Goal: Information Seeking & Learning: Understand process/instructions

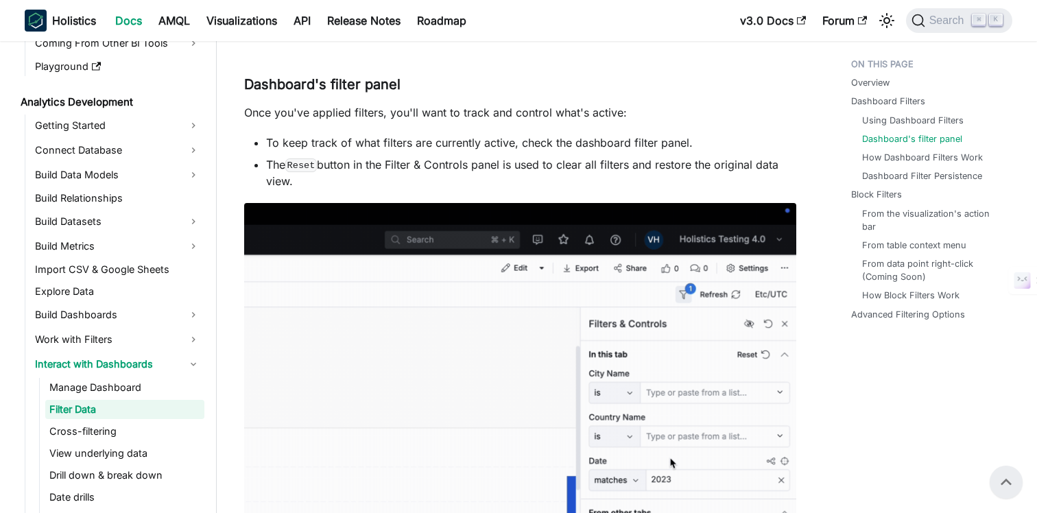
scroll to position [842, 0]
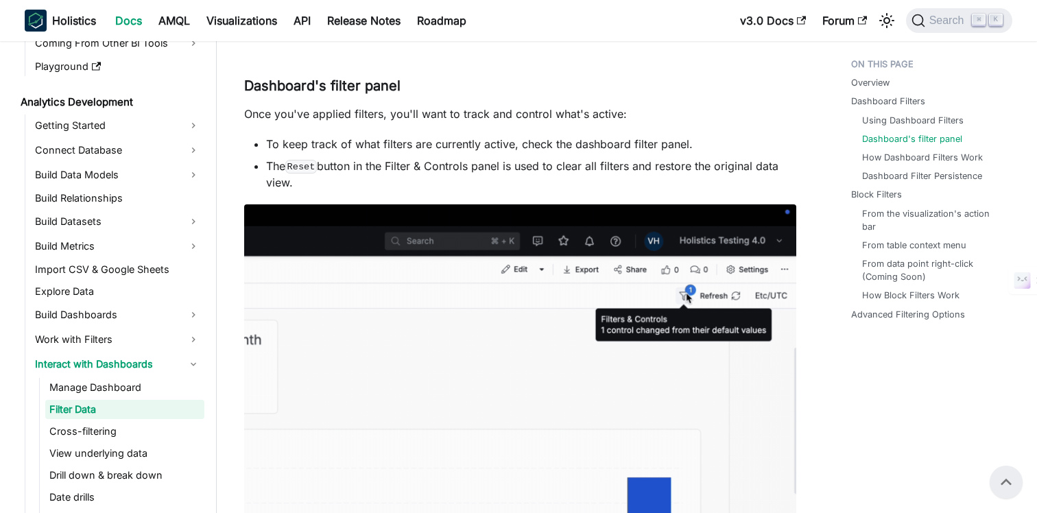
click at [545, 117] on p "Once you've applied filters, you'll want to track and control what's active:" at bounding box center [520, 114] width 552 height 16
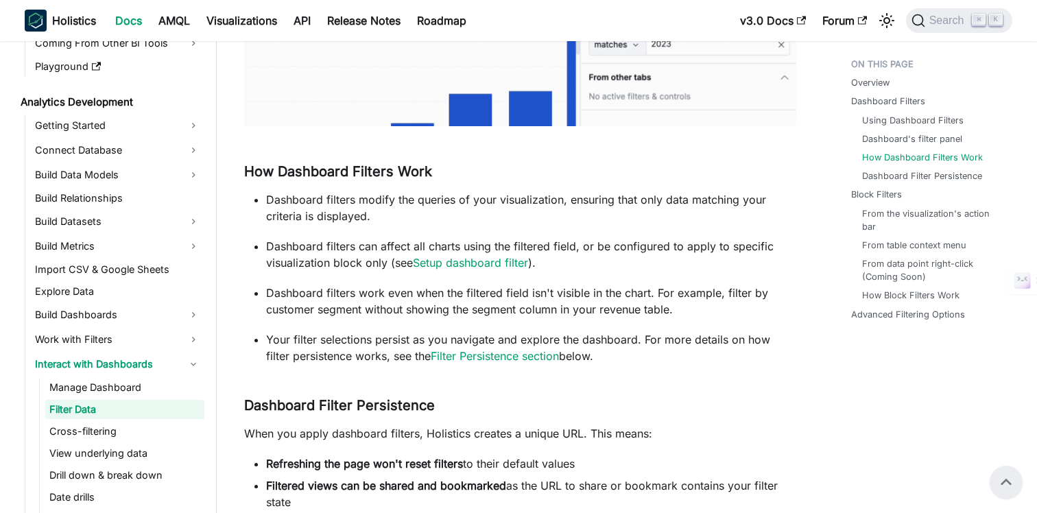
scroll to position [1223, 0]
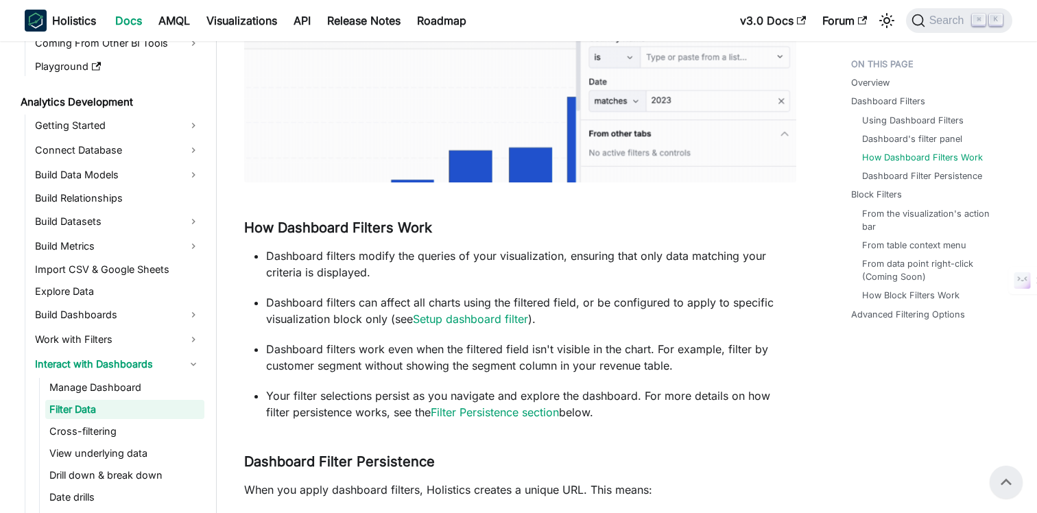
click at [420, 284] on ul "Dashboard filters modify the queries of your visualization, ensuring that only …" at bounding box center [520, 334] width 552 height 173
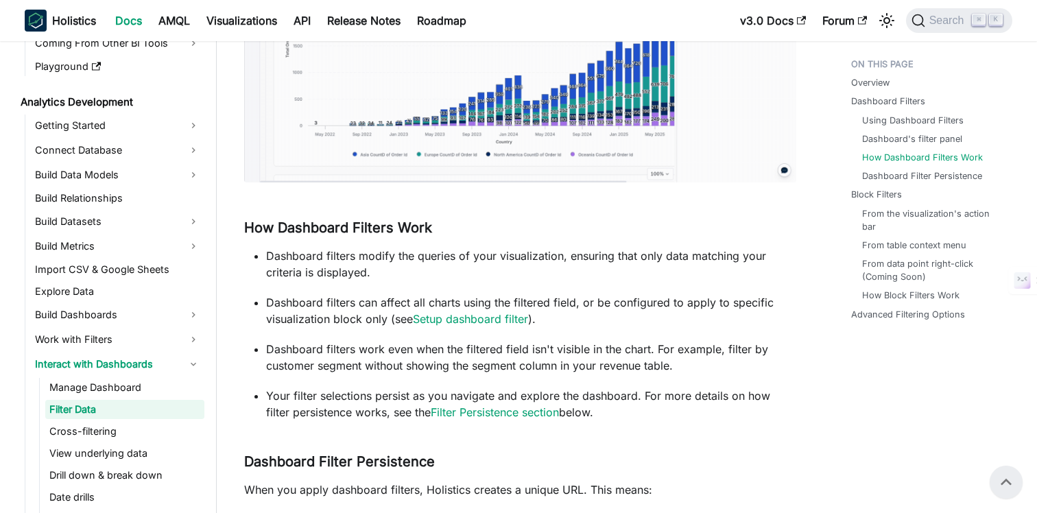
click at [461, 278] on p "Dashboard filters modify the queries of your visualization, ensuring that only …" at bounding box center [531, 264] width 530 height 33
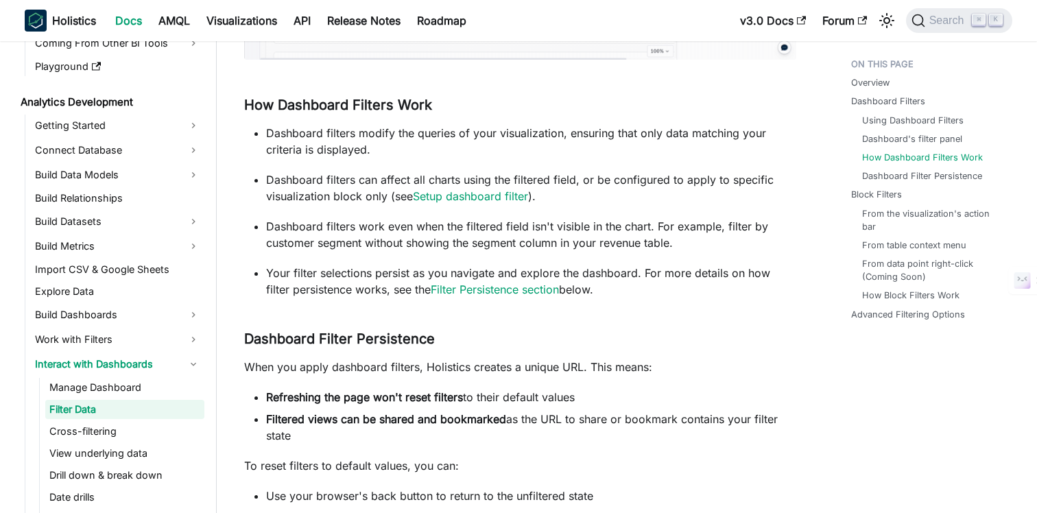
scroll to position [1358, 0]
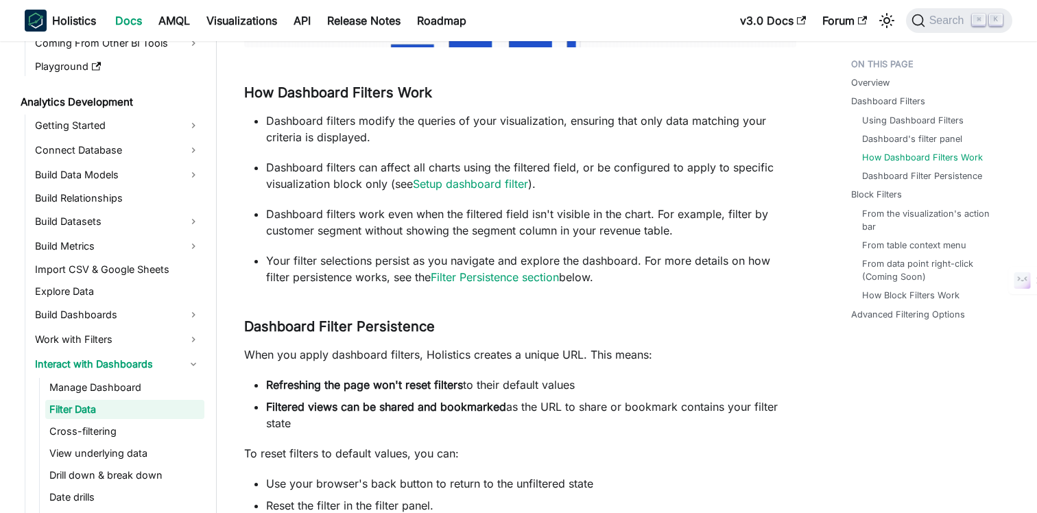
click at [527, 302] on div "Filter Data Whether you're tracking Q3 sales performance, analyzing customer be…" at bounding box center [520, 494] width 552 height 3543
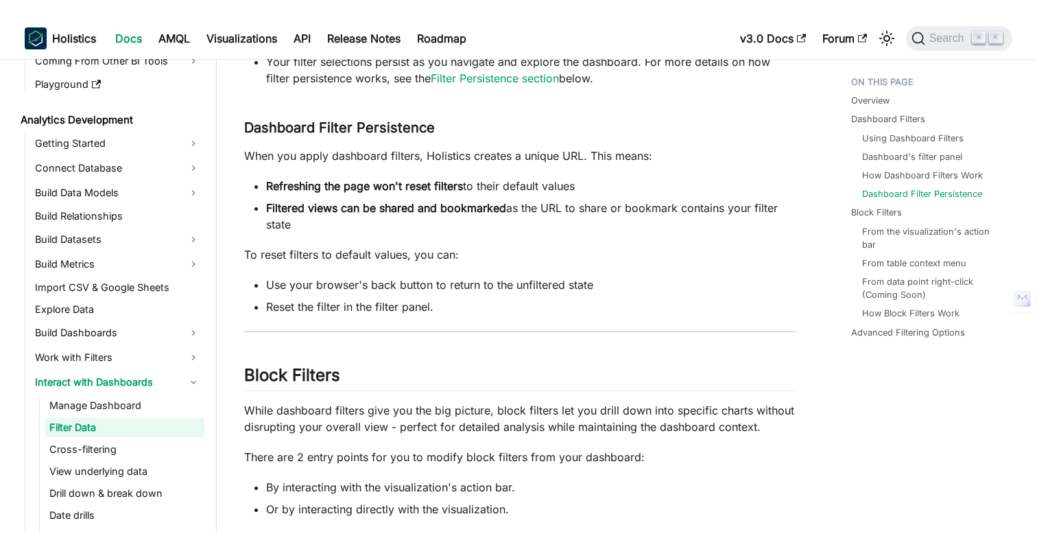
scroll to position [1576, 0]
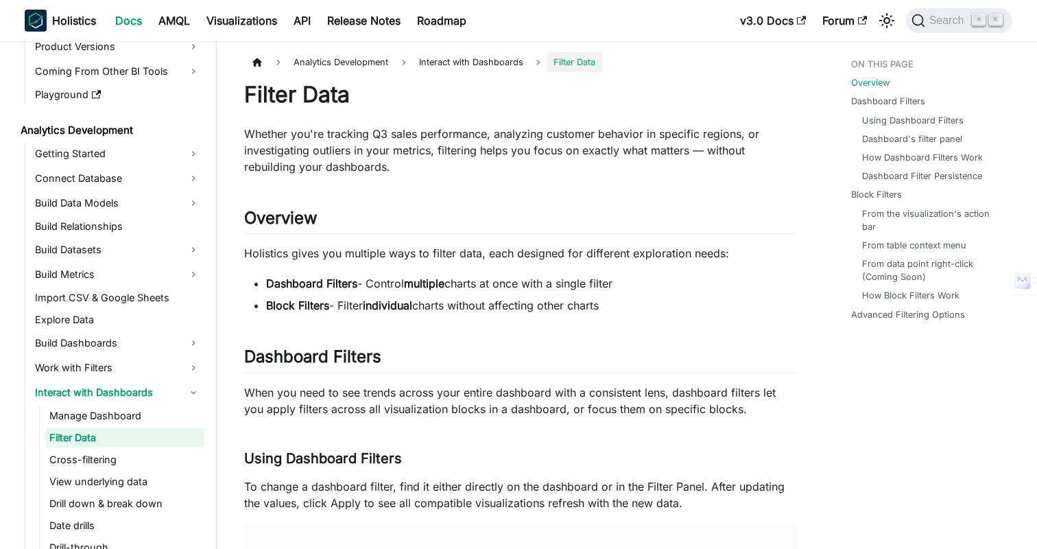
click at [418, 246] on p "Holistics gives you multiple ways to filter data, each designed for different e…" at bounding box center [520, 253] width 552 height 16
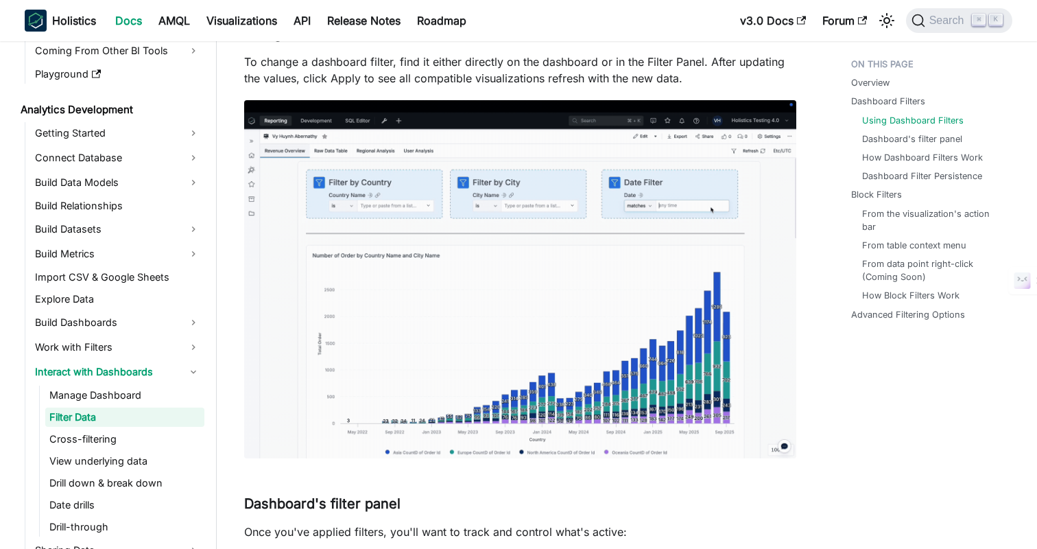
scroll to position [444, 0]
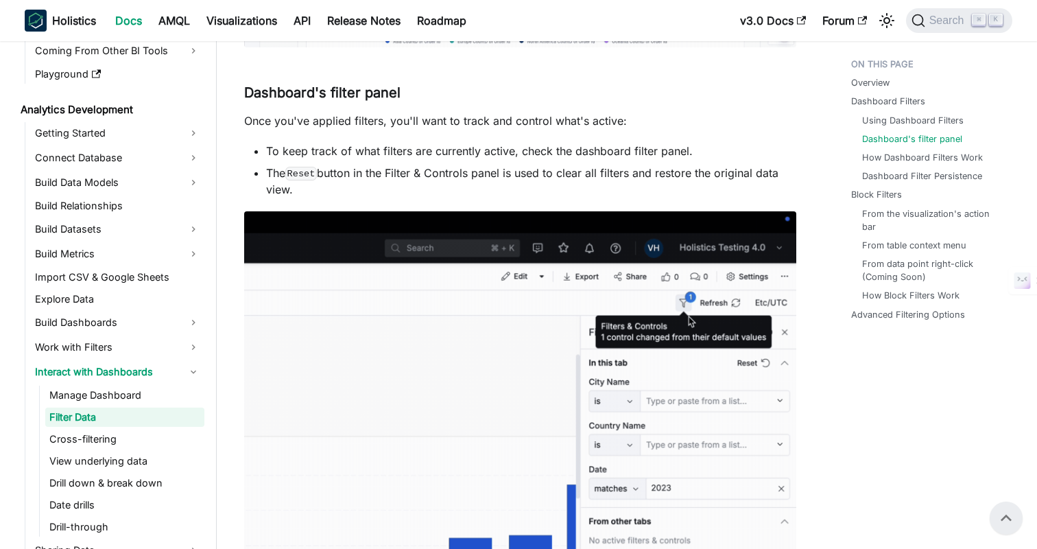
scroll to position [761, 0]
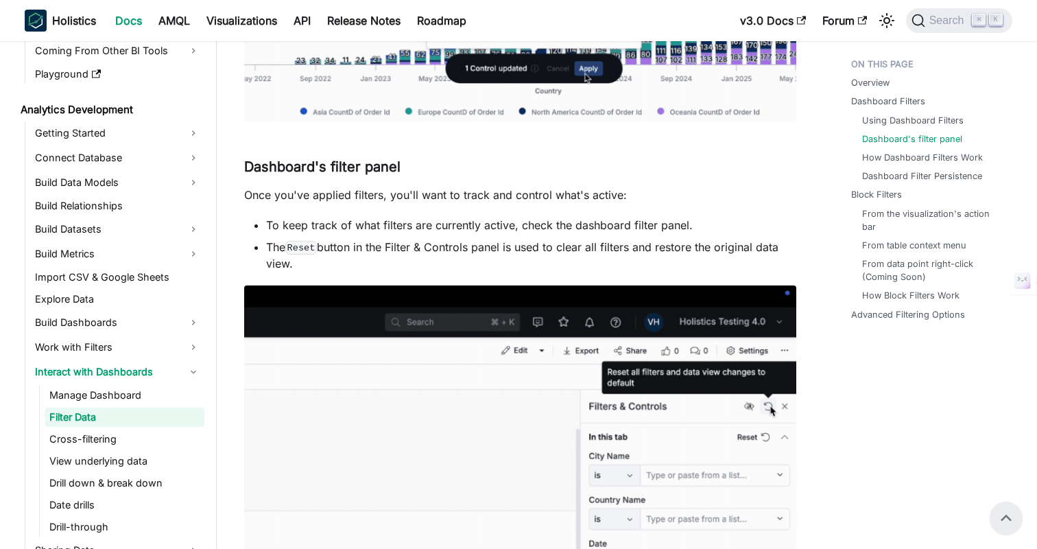
click at [736, 230] on li "To keep track of what filters are currently active, check the dashboard filter …" at bounding box center [531, 225] width 530 height 16
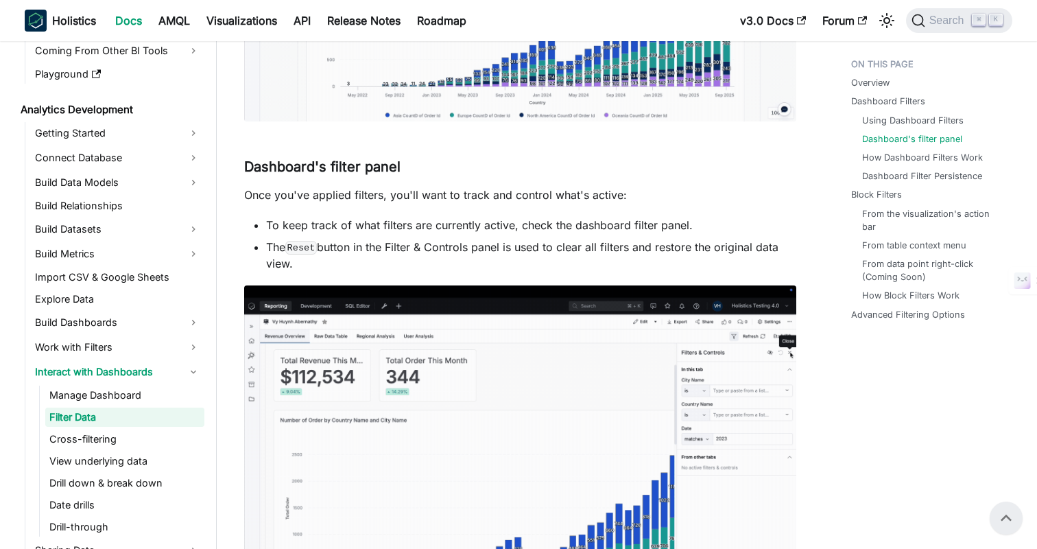
click at [758, 227] on li "To keep track of what filters are currently active, check the dashboard filter …" at bounding box center [531, 225] width 530 height 16
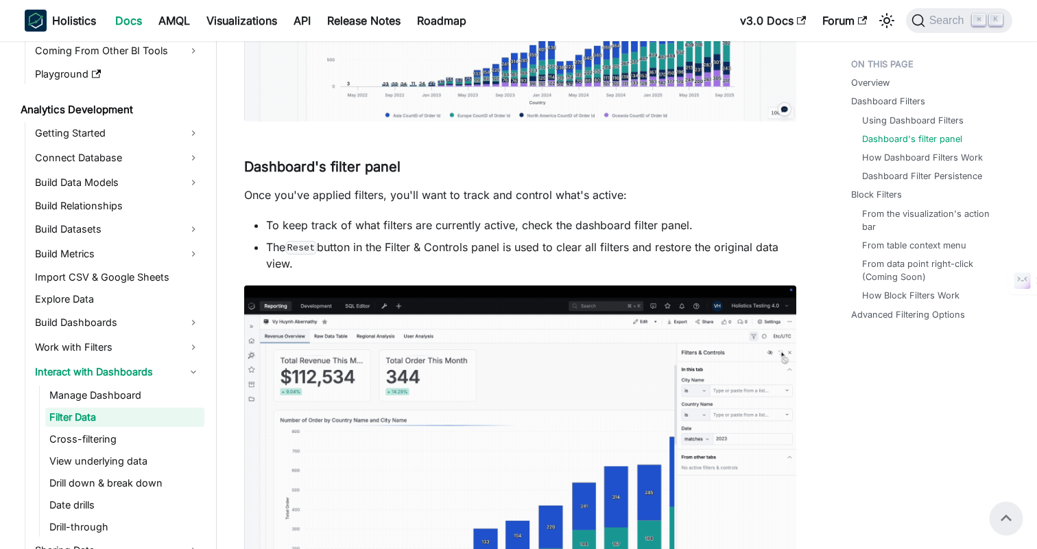
click at [768, 227] on li "To keep track of what filters are currently active, check the dashboard filter …" at bounding box center [531, 225] width 530 height 16
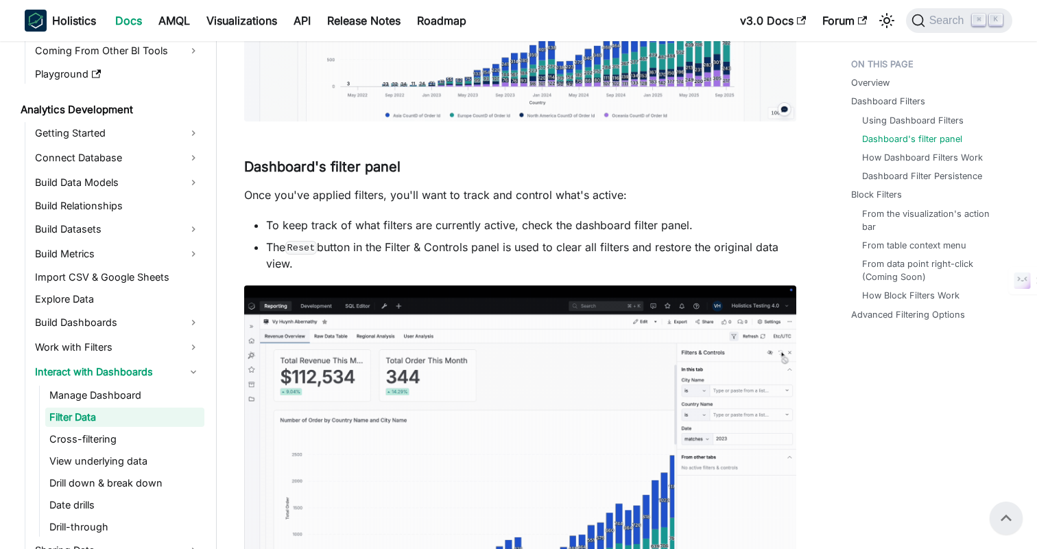
click at [768, 222] on li "To keep track of what filters are currently active, check the dashboard filter …" at bounding box center [531, 225] width 530 height 16
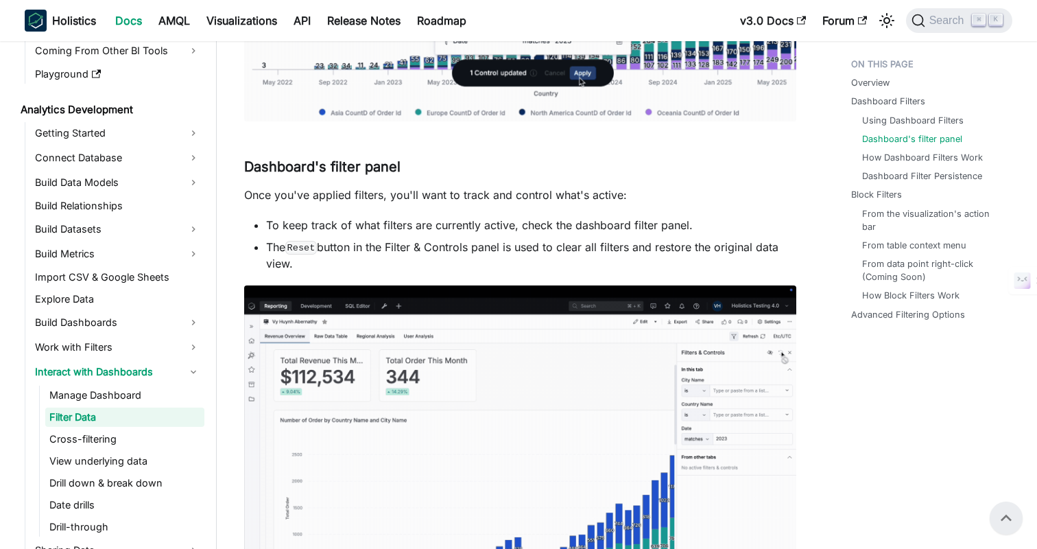
click at [768, 222] on li "To keep track of what filters are currently active, check the dashboard filter …" at bounding box center [531, 225] width 530 height 16
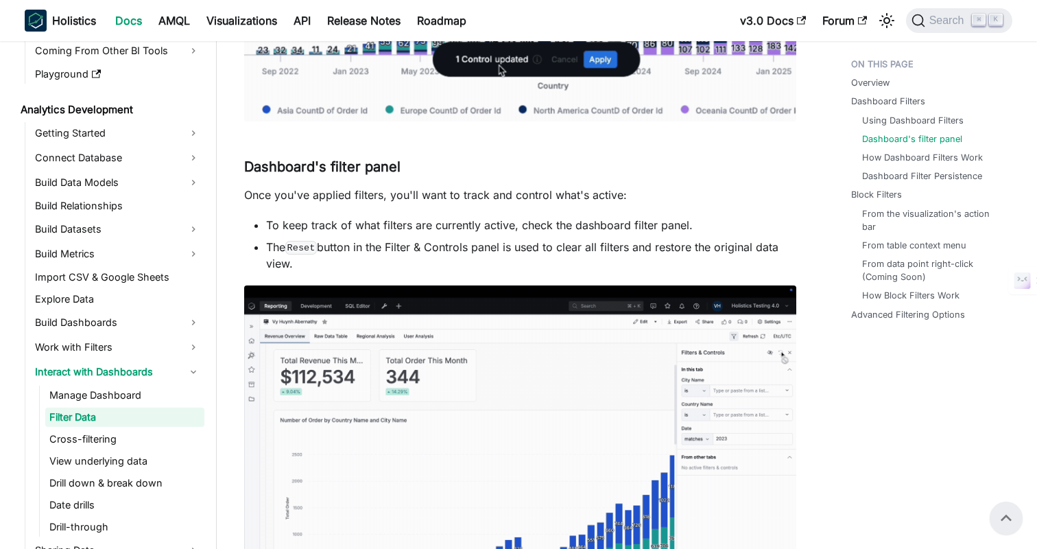
click at [712, 190] on p "Once you've applied filters, you'll want to track and control what's active:" at bounding box center [520, 195] width 552 height 16
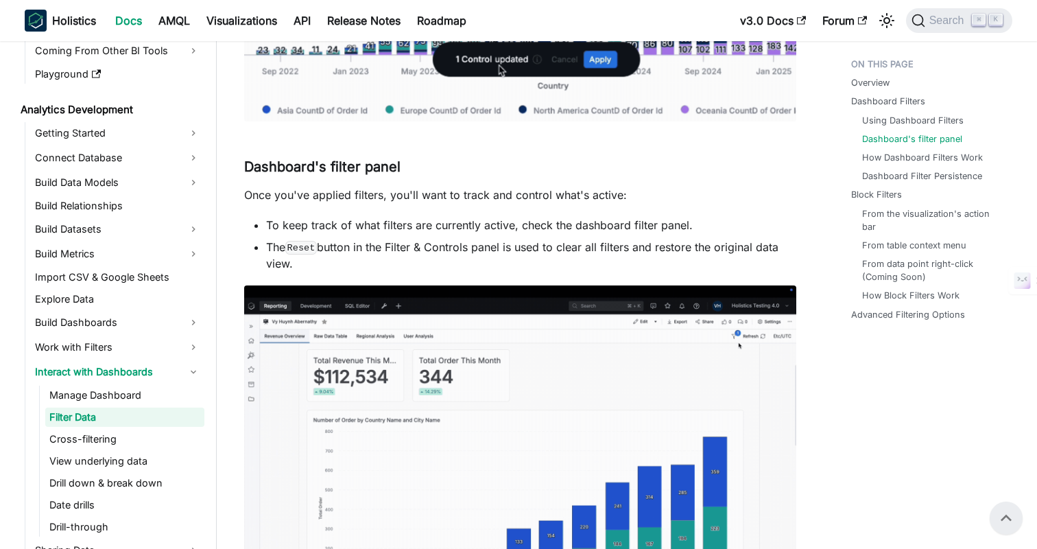
click at [712, 190] on p "Once you've applied filters, you'll want to track and control what's active:" at bounding box center [520, 195] width 552 height 16
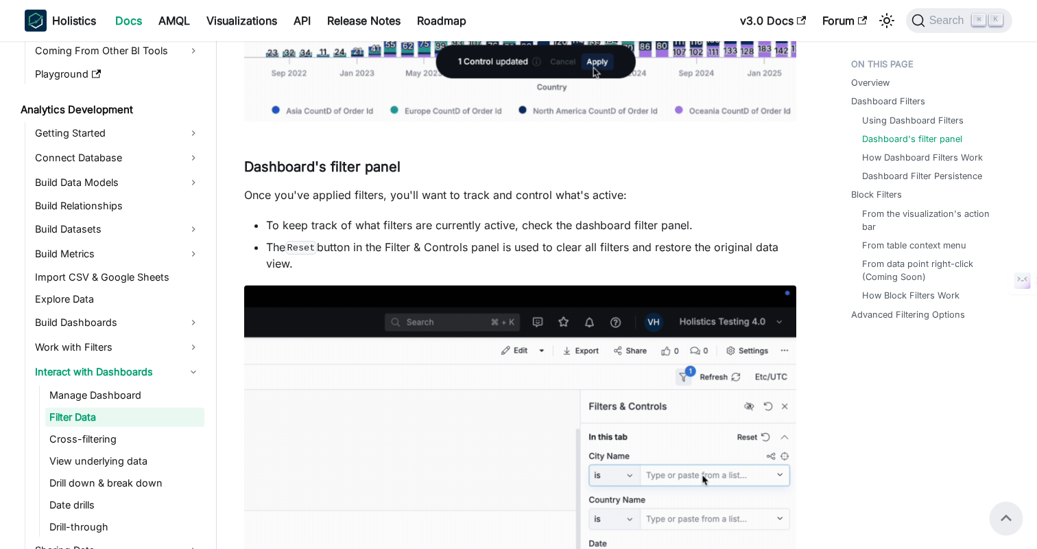
click at [739, 191] on p "Once you've applied filters, you'll want to track and control what's active:" at bounding box center [520, 195] width 552 height 16
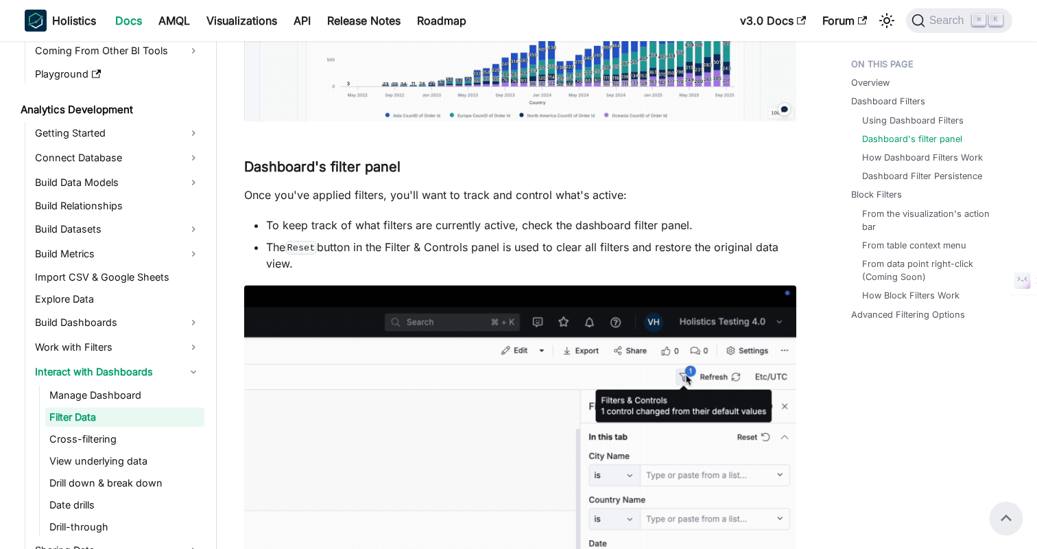
click at [739, 191] on p "Once you've applied filters, you'll want to track and control what's active:" at bounding box center [520, 195] width 552 height 16
click at [752, 191] on p "Once you've applied filters, you'll want to track and control what's active:" at bounding box center [520, 195] width 552 height 16
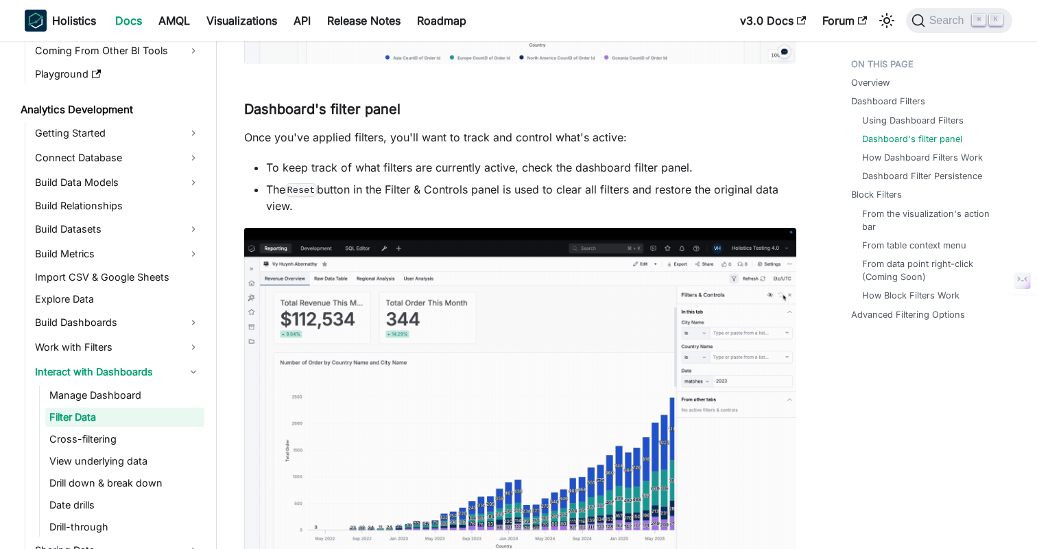
scroll to position [918, 0]
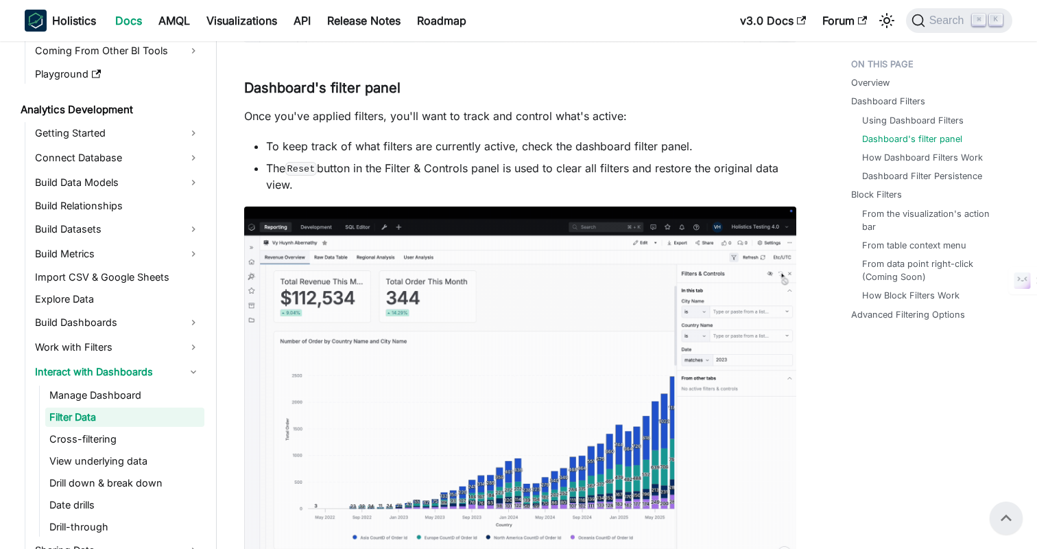
scroll to position [833, 0]
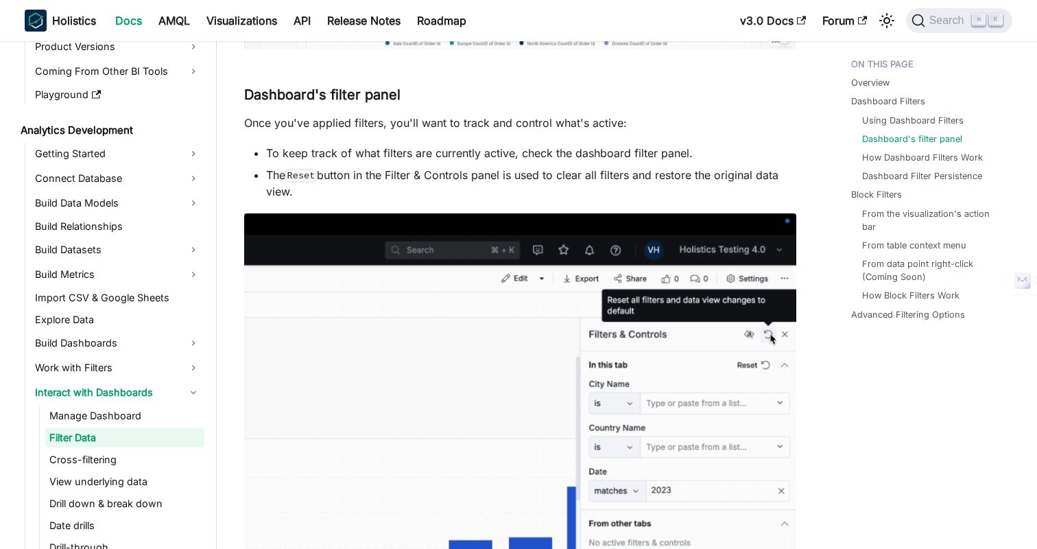
scroll to position [296, 0]
